Goal: Information Seeking & Learning: Learn about a topic

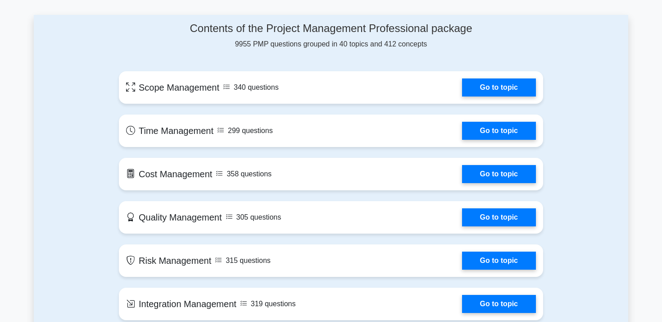
scroll to position [418, 0]
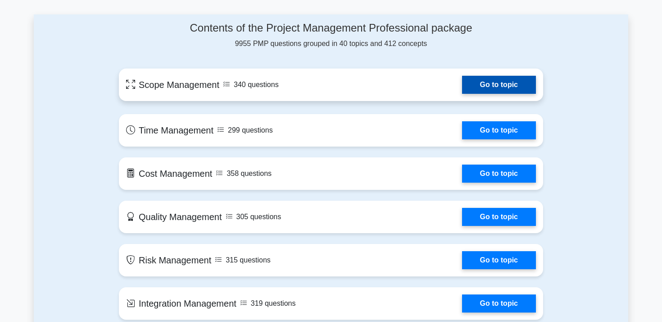
click at [484, 89] on link "Go to topic" at bounding box center [499, 85] width 74 height 18
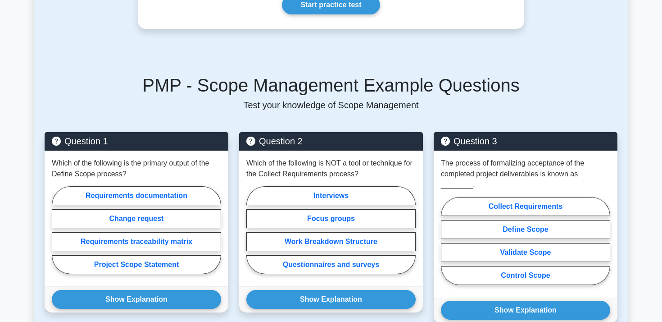
scroll to position [424, 0]
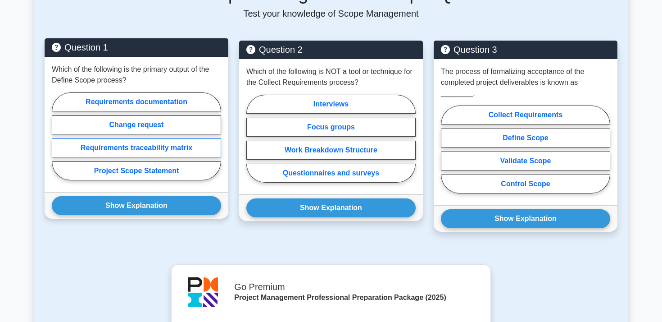
click at [173, 151] on label "Requirements traceability matrix" at bounding box center [136, 147] width 169 height 19
click at [58, 142] on input "Requirements traceability matrix" at bounding box center [55, 139] width 6 height 6
radio input "true"
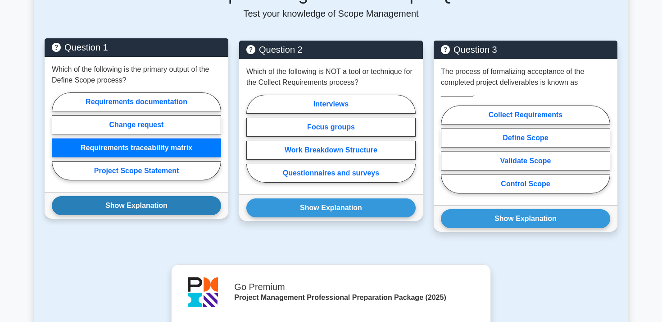
click at [168, 209] on button "Show Explanation" at bounding box center [136, 205] width 169 height 19
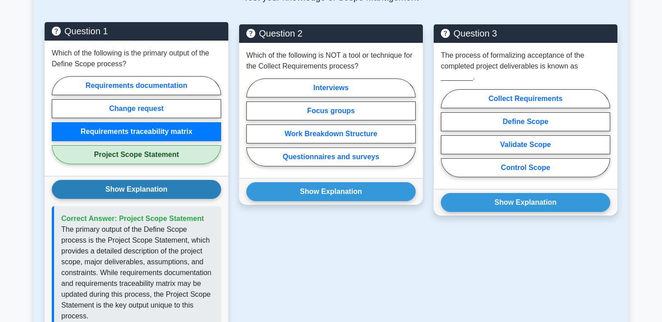
scroll to position [441, 0]
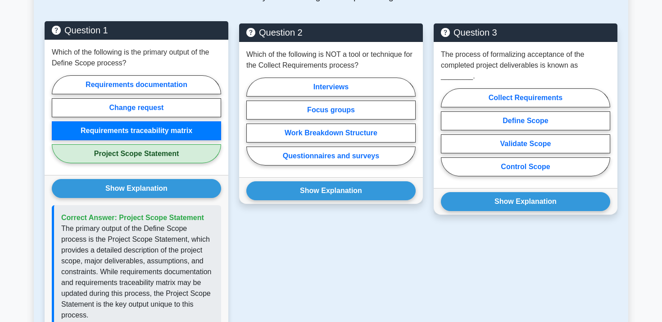
click at [187, 155] on label "Project Scope Statement" at bounding box center [136, 153] width 169 height 19
click at [58, 125] on input "Project Scope Statement" at bounding box center [55, 122] width 6 height 6
radio input "true"
